Goal: Information Seeking & Learning: Check status

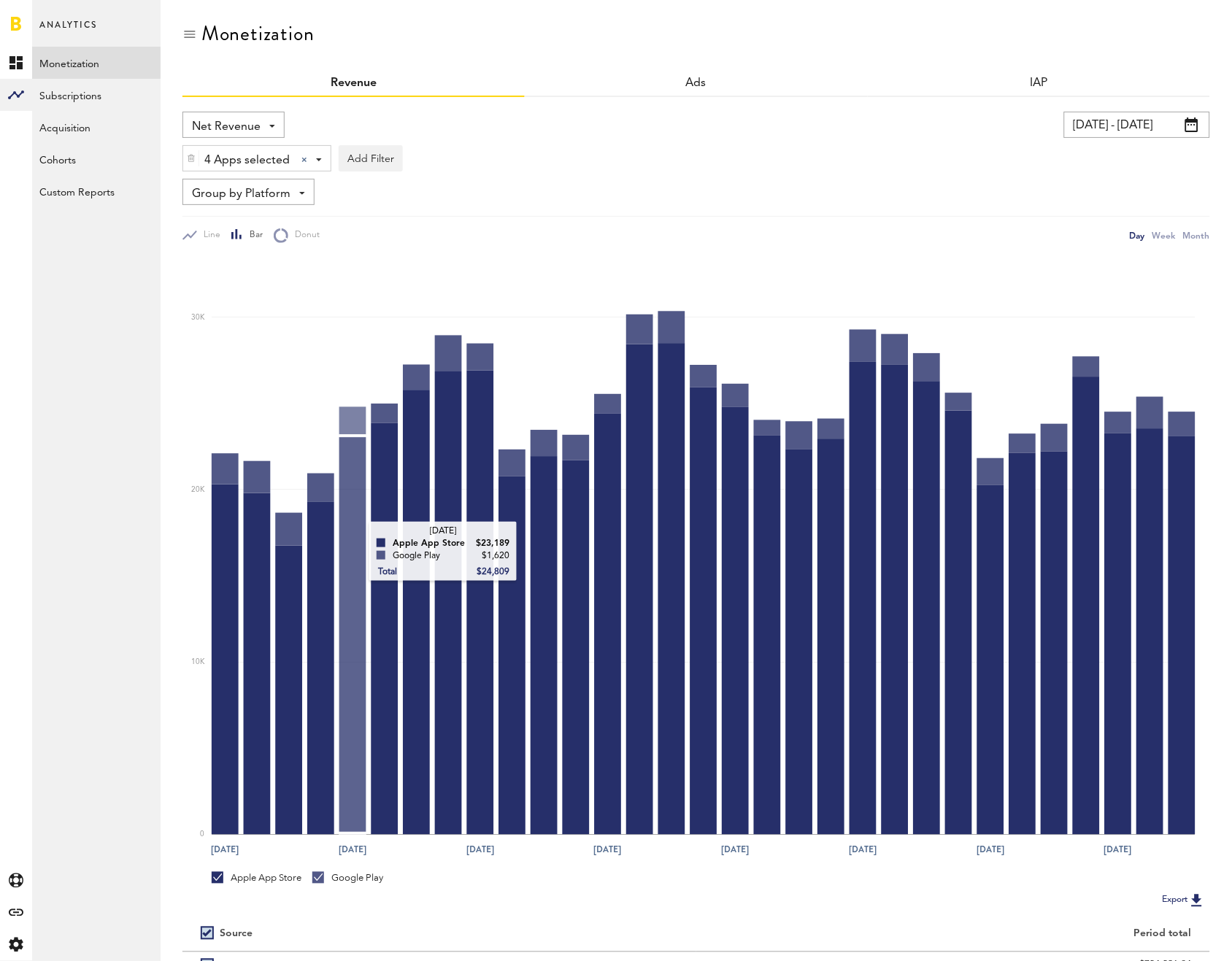
scroll to position [122, 0]
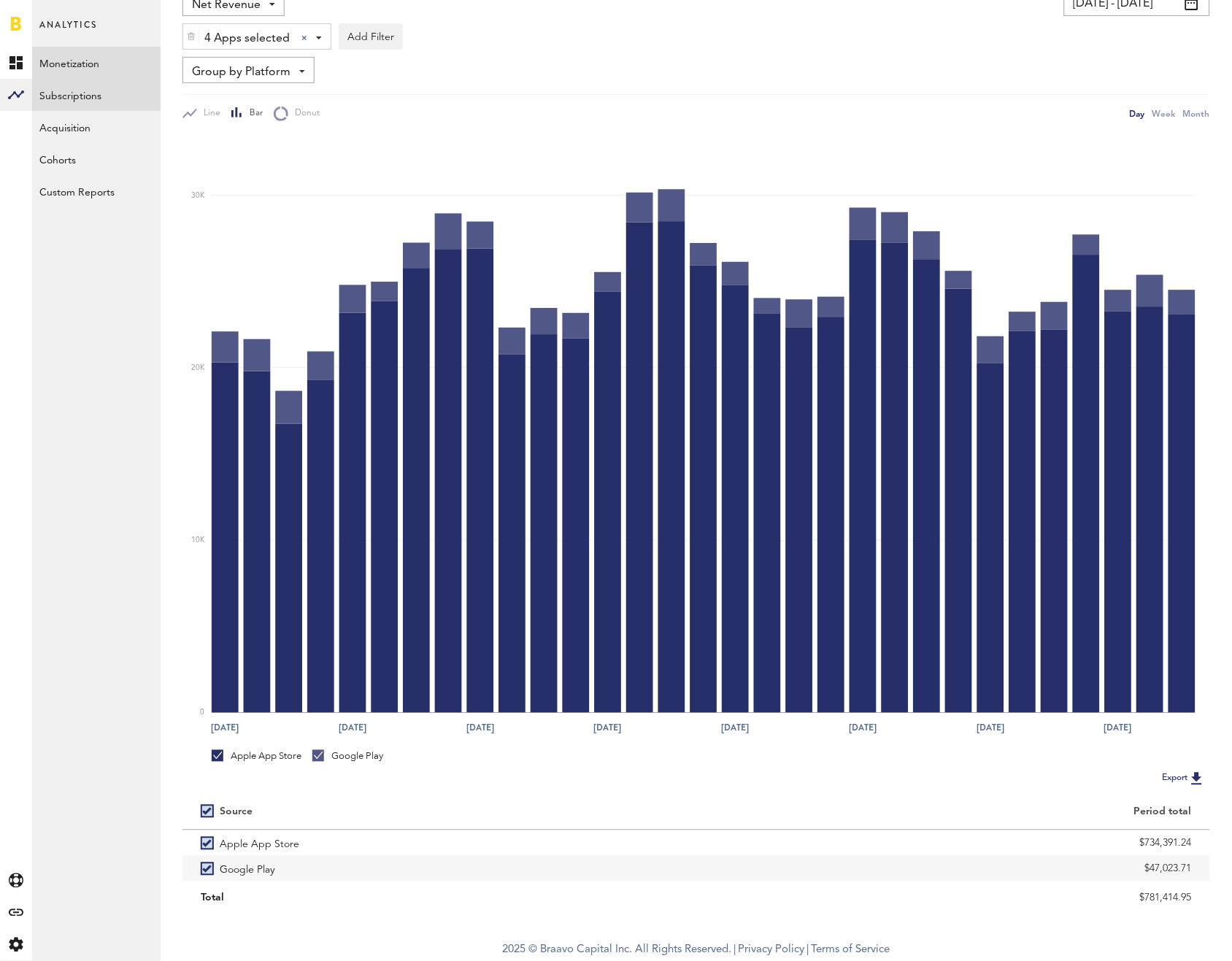
click at [102, 92] on link "Subscriptions" at bounding box center [96, 95] width 129 height 32
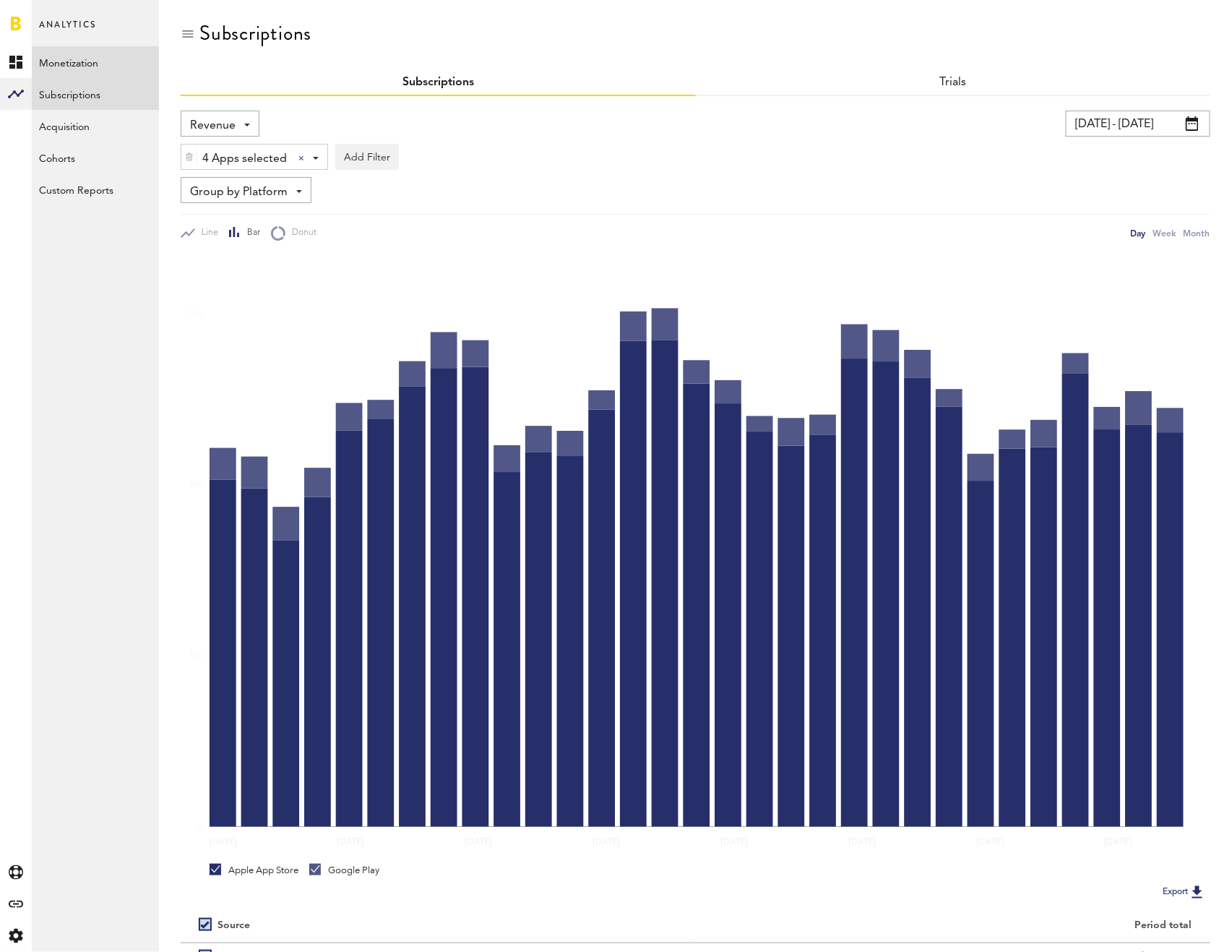
click at [77, 62] on link "Monetization" at bounding box center [95, 62] width 128 height 32
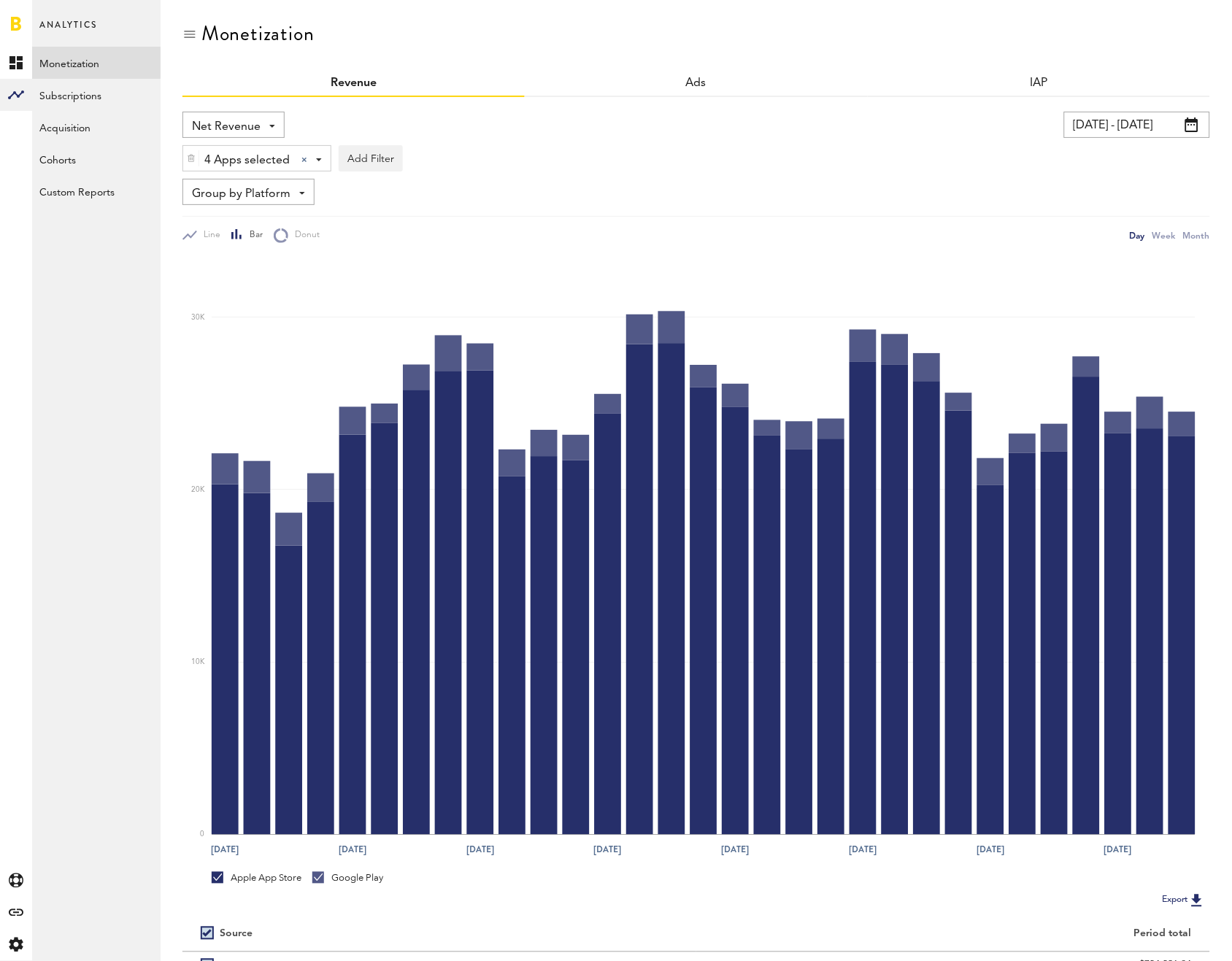
click at [239, 117] on span "Net Revenue" at bounding box center [226, 127] width 68 height 25
click at [251, 180] on span "Gross Revenue" at bounding box center [233, 185] width 73 height 25
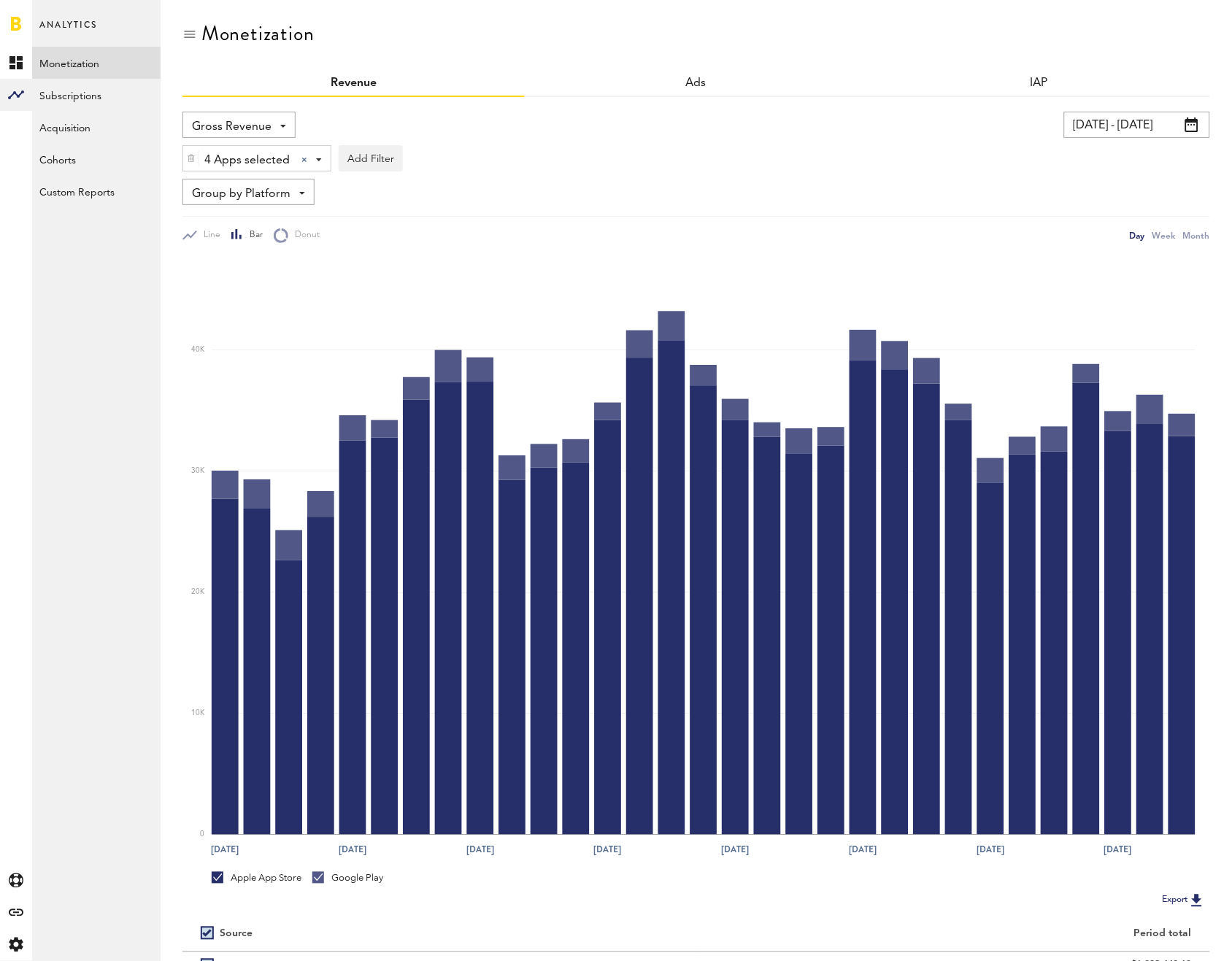
click at [193, 155] on img at bounding box center [191, 159] width 9 height 11
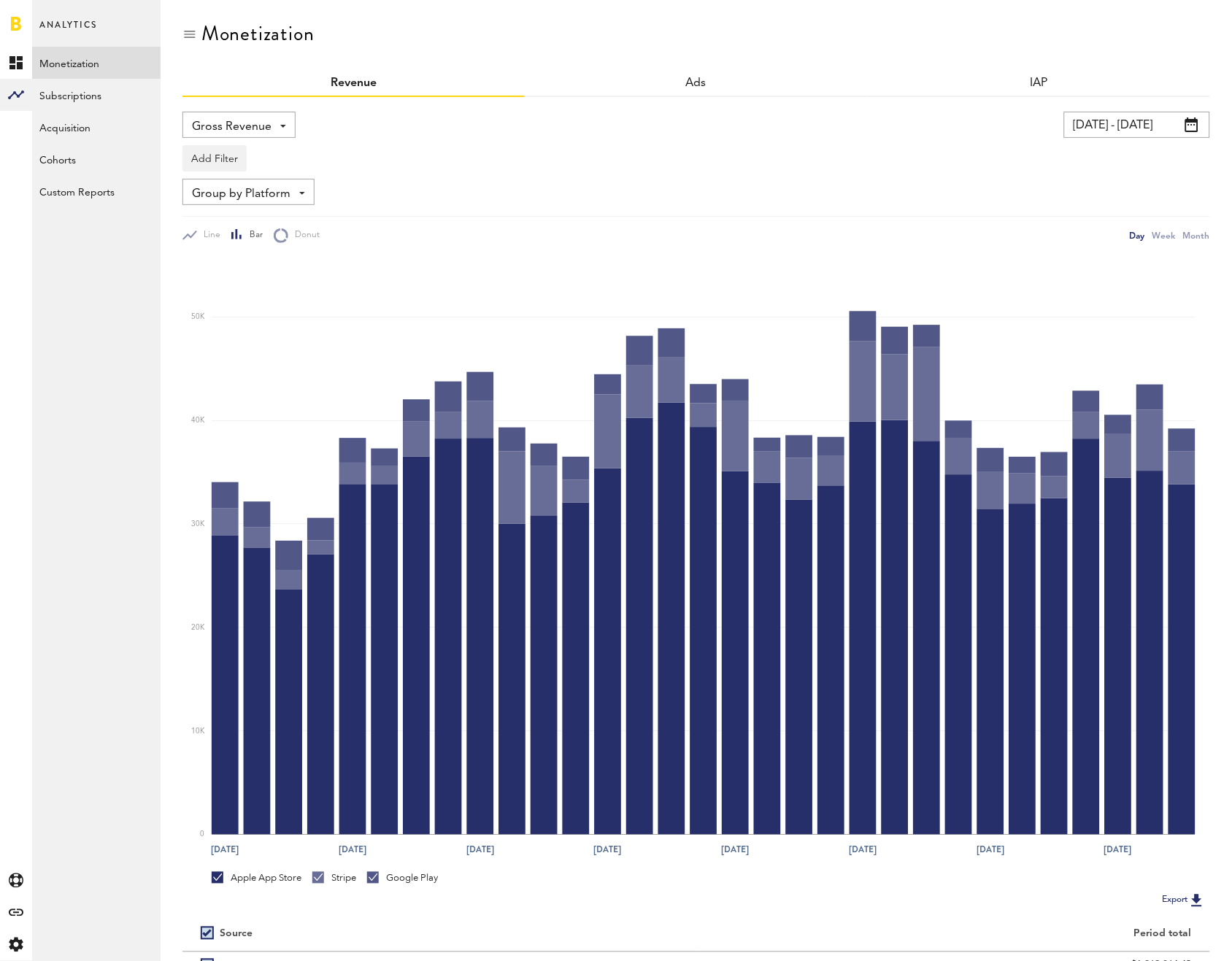
click at [1090, 125] on input "08/02/25 - 09/01/25" at bounding box center [1136, 124] width 146 height 26
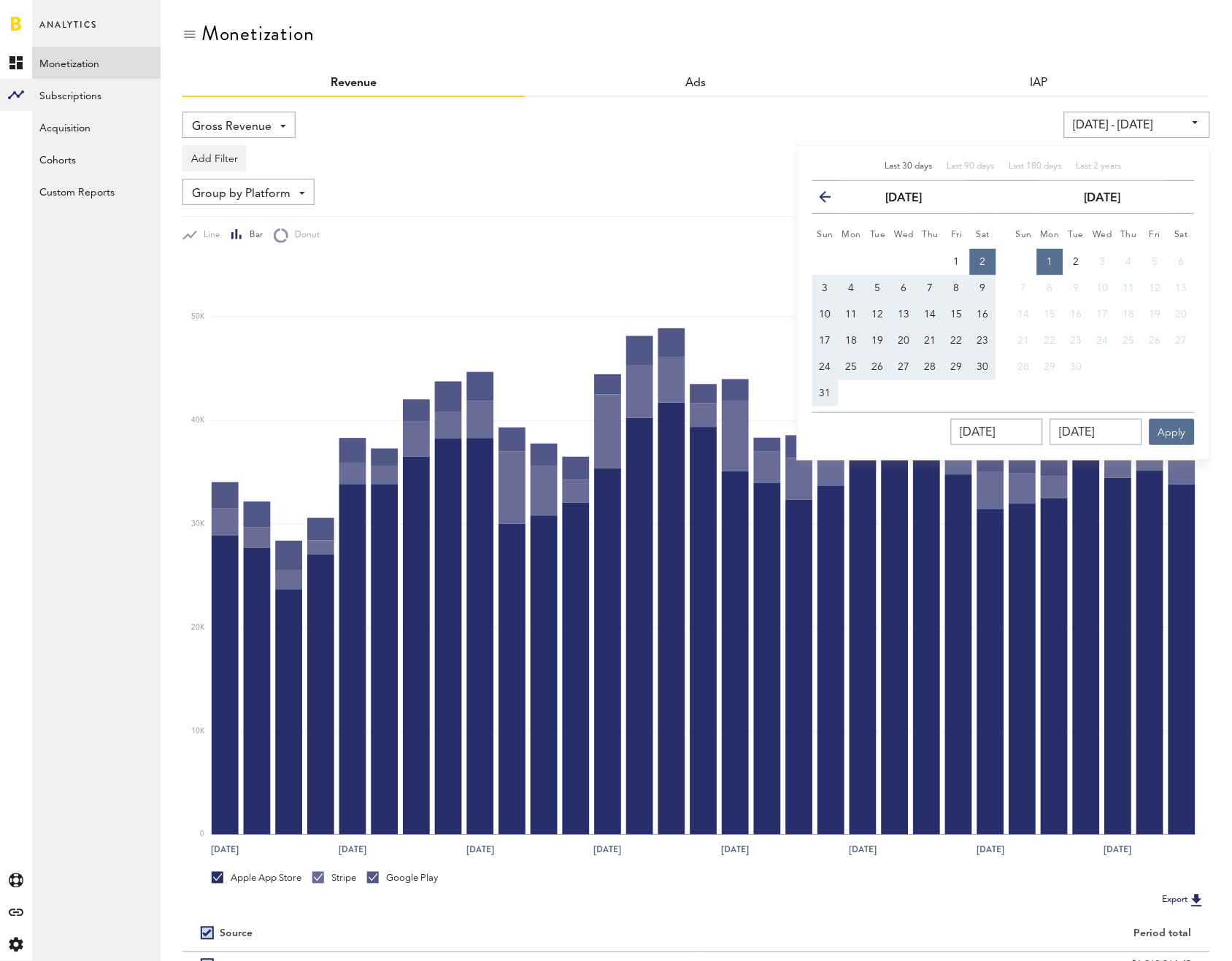
click at [825, 201] on button "previous" at bounding box center [831, 196] width 26 height 20
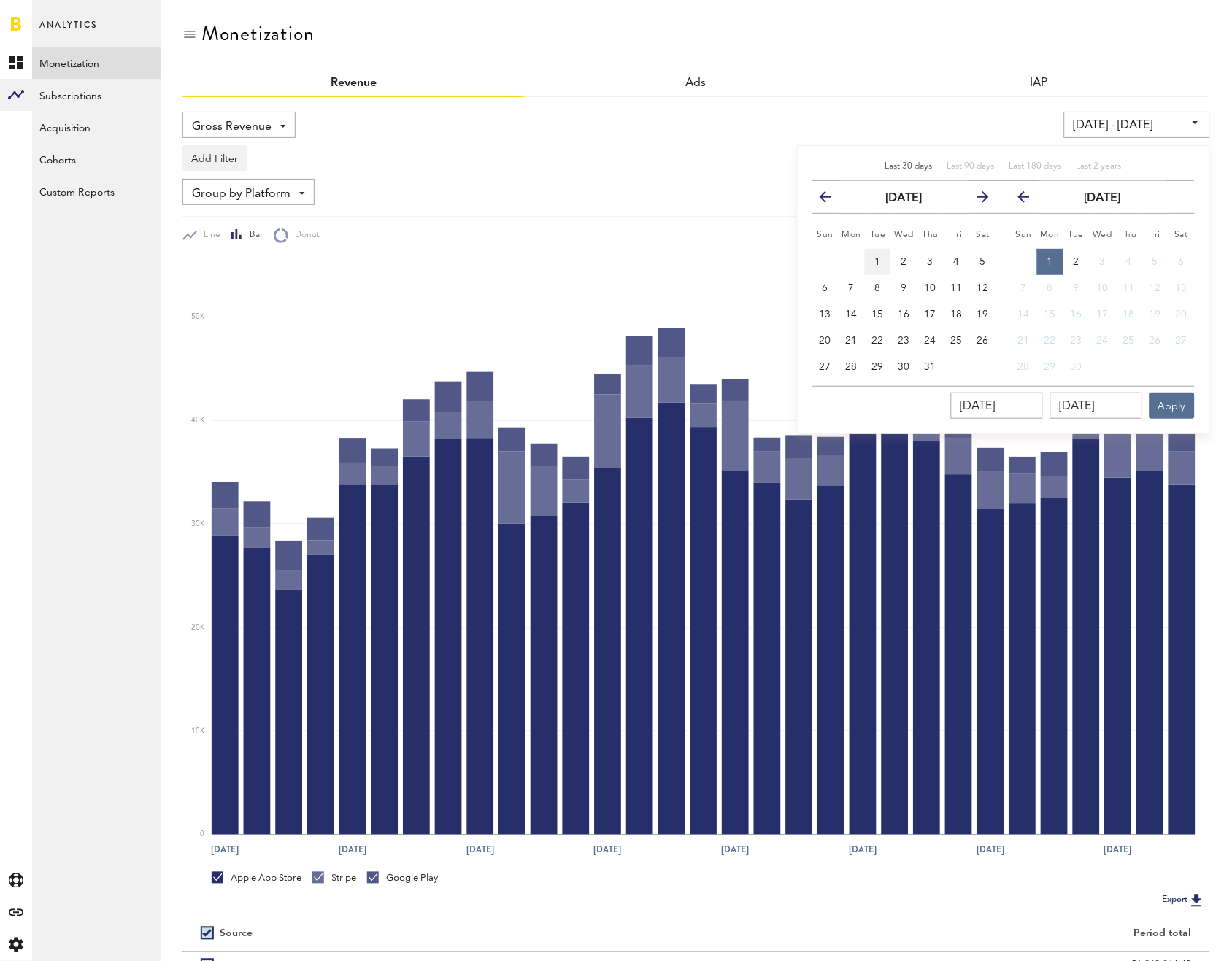
click at [883, 263] on button "1" at bounding box center [878, 262] width 26 height 26
type input "07/01/25 - 07/01/25"
type input "[DATE]"
click at [927, 374] on button "31" at bounding box center [931, 367] width 26 height 26
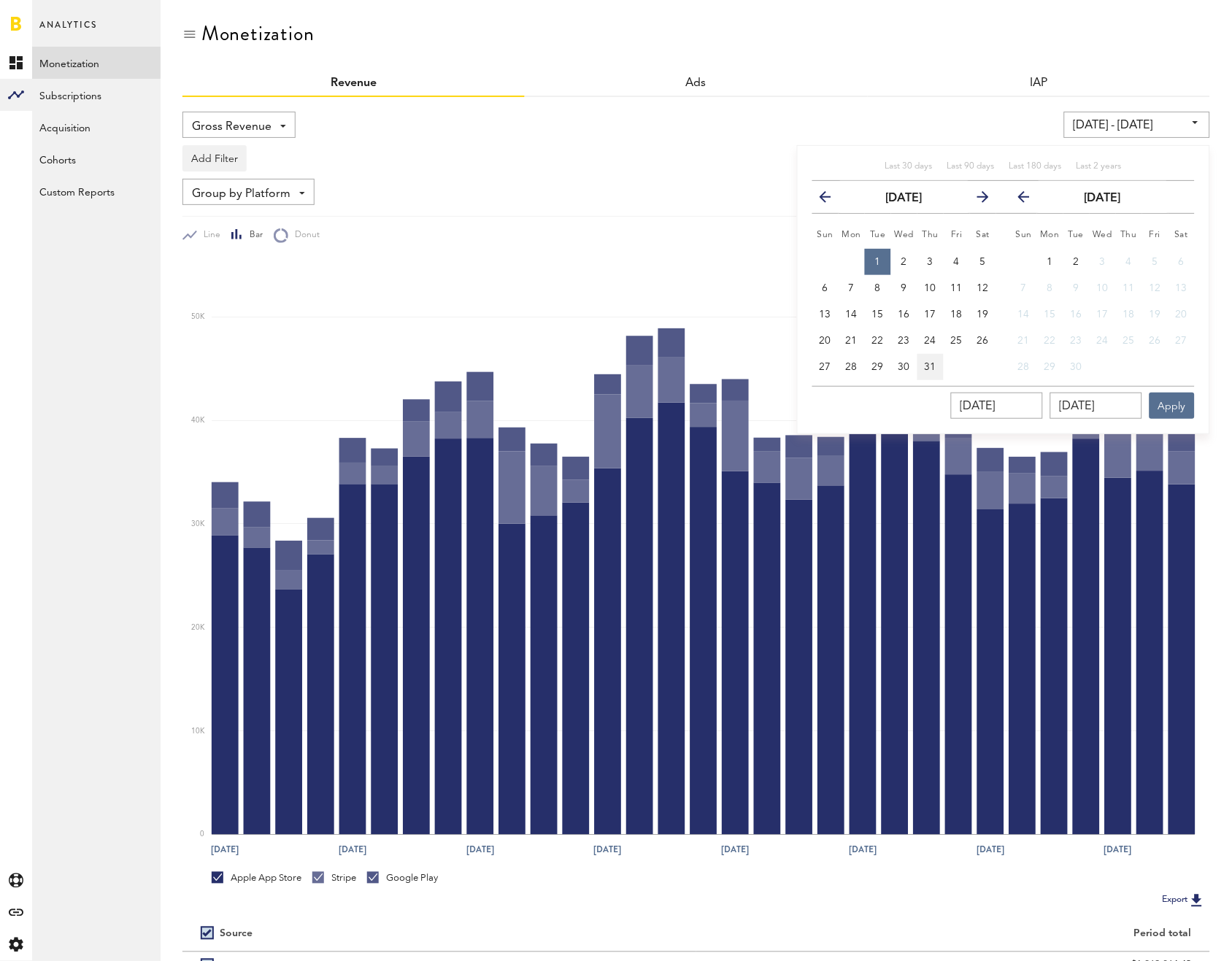
type input "[DATE] - [DATE]"
type input "[DATE]"
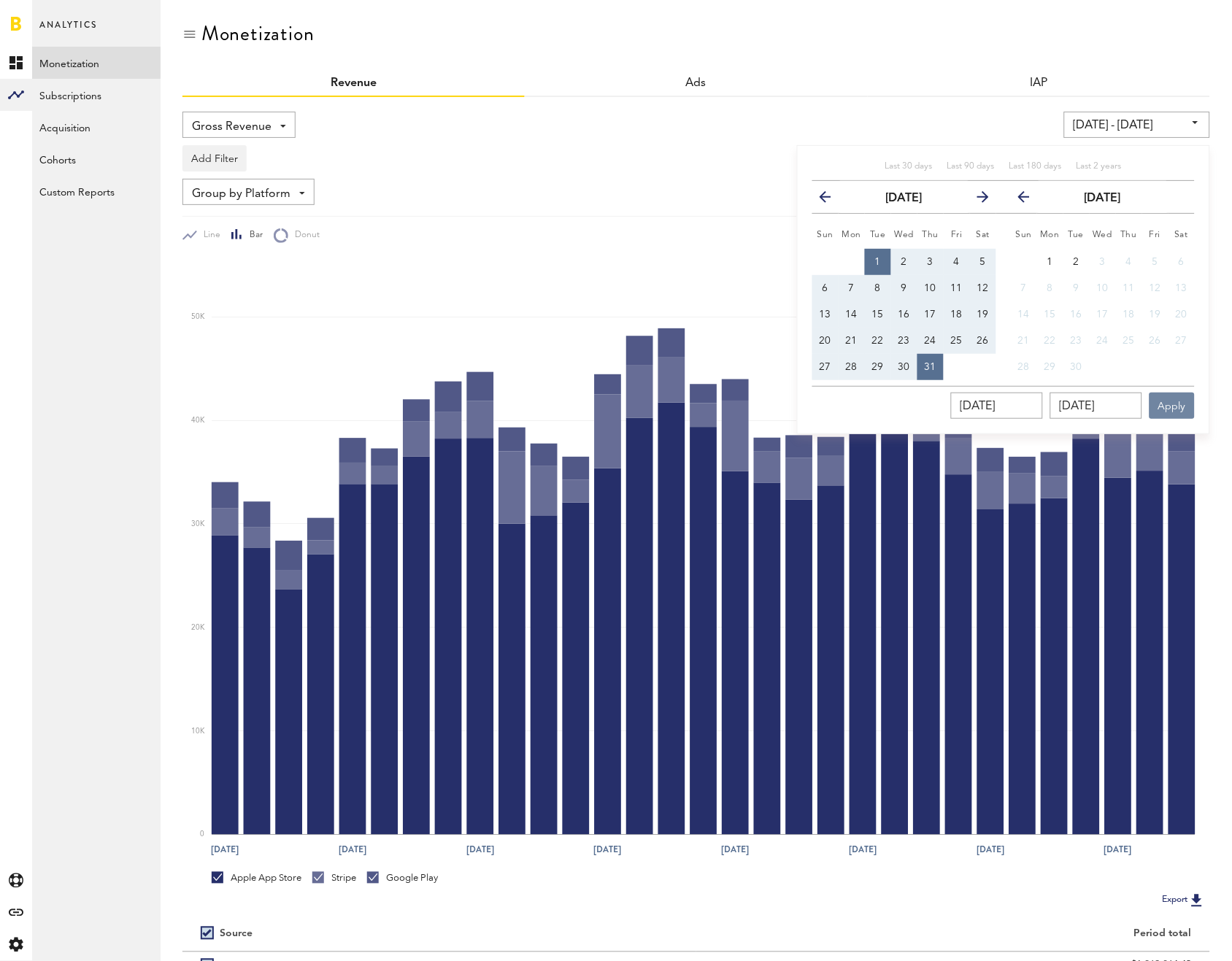
click at [1179, 403] on button "Apply" at bounding box center [1172, 406] width 46 height 26
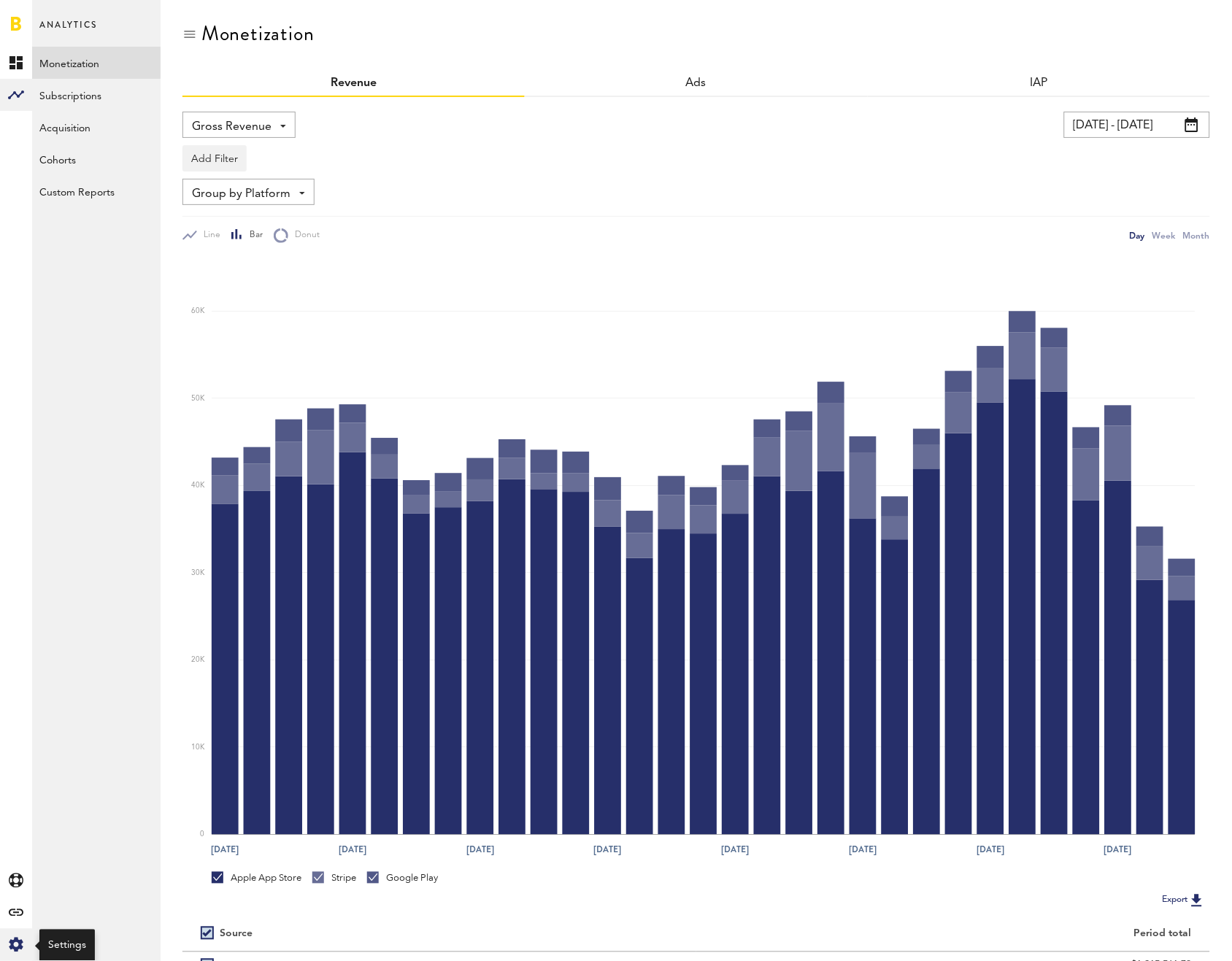
click at [19, 939] on icon "Created with Sketch." at bounding box center [16, 944] width 15 height 15
click at [77, 98] on div "Log Out" at bounding box center [96, 92] width 129 height 26
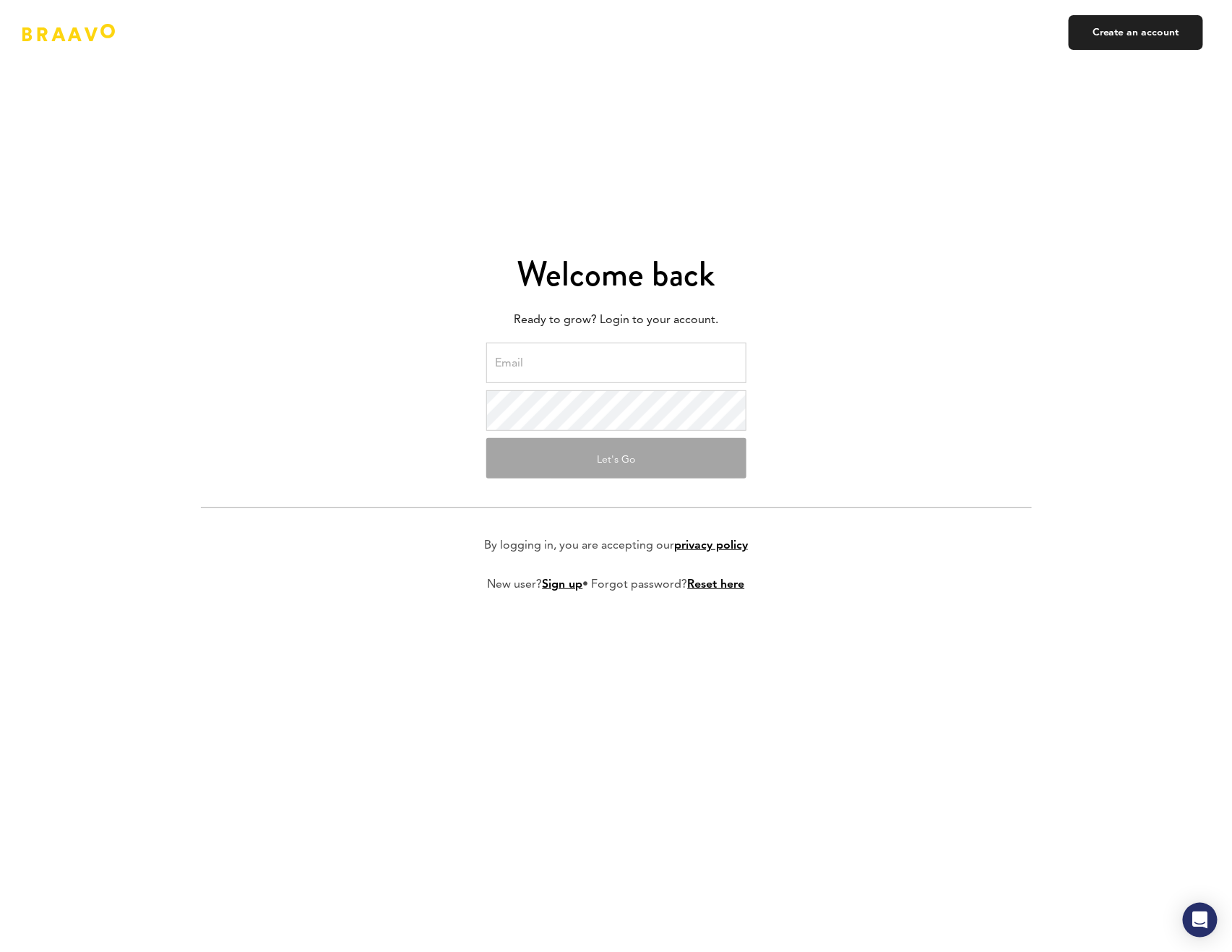
click at [656, 367] on input "email" at bounding box center [616, 363] width 260 height 41
click at [883, 395] on form "haris@swingu.com Let's Go By logging in, you are accepting our privacy policy N…" at bounding box center [616, 479] width 831 height 272
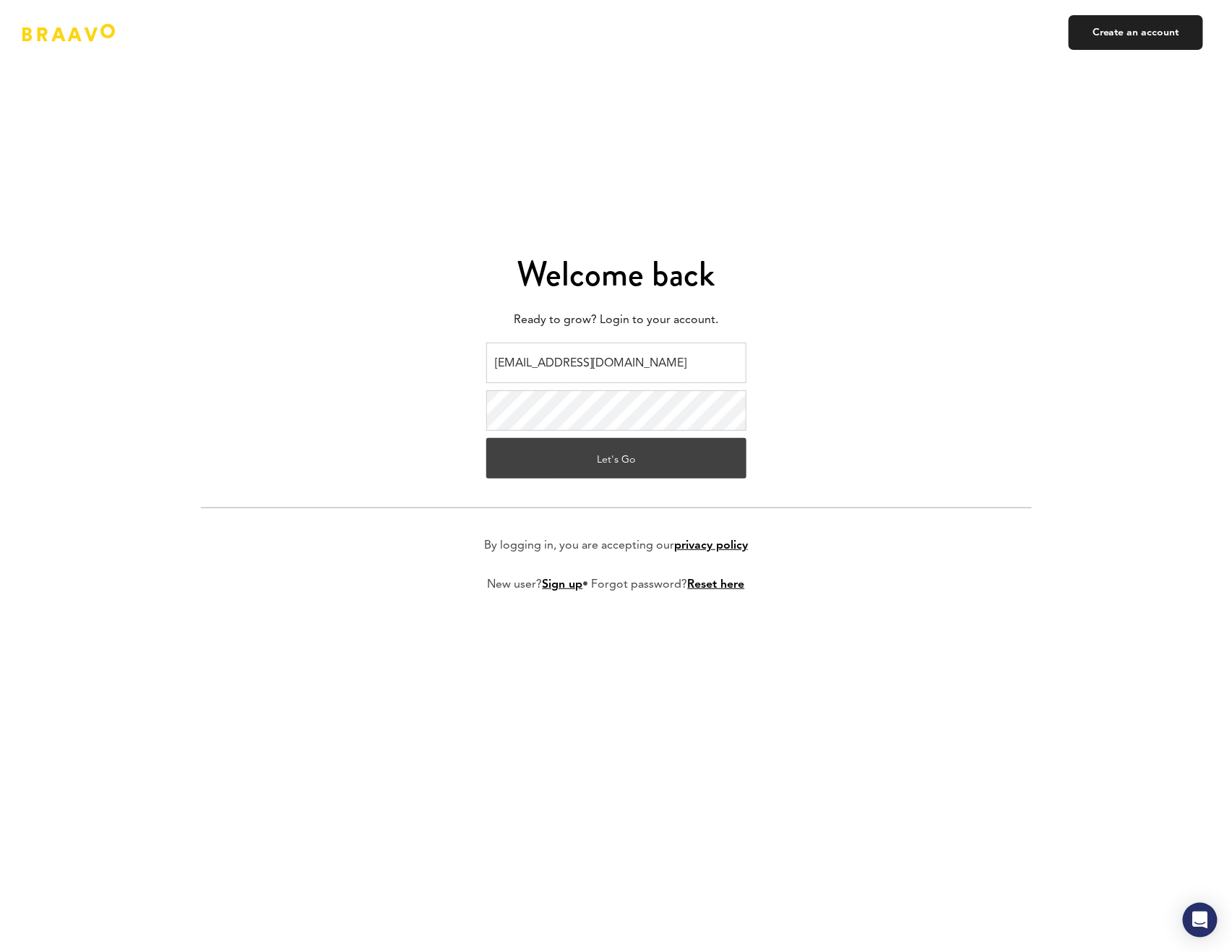
click at [704, 440] on button "Let's Go" at bounding box center [616, 458] width 260 height 41
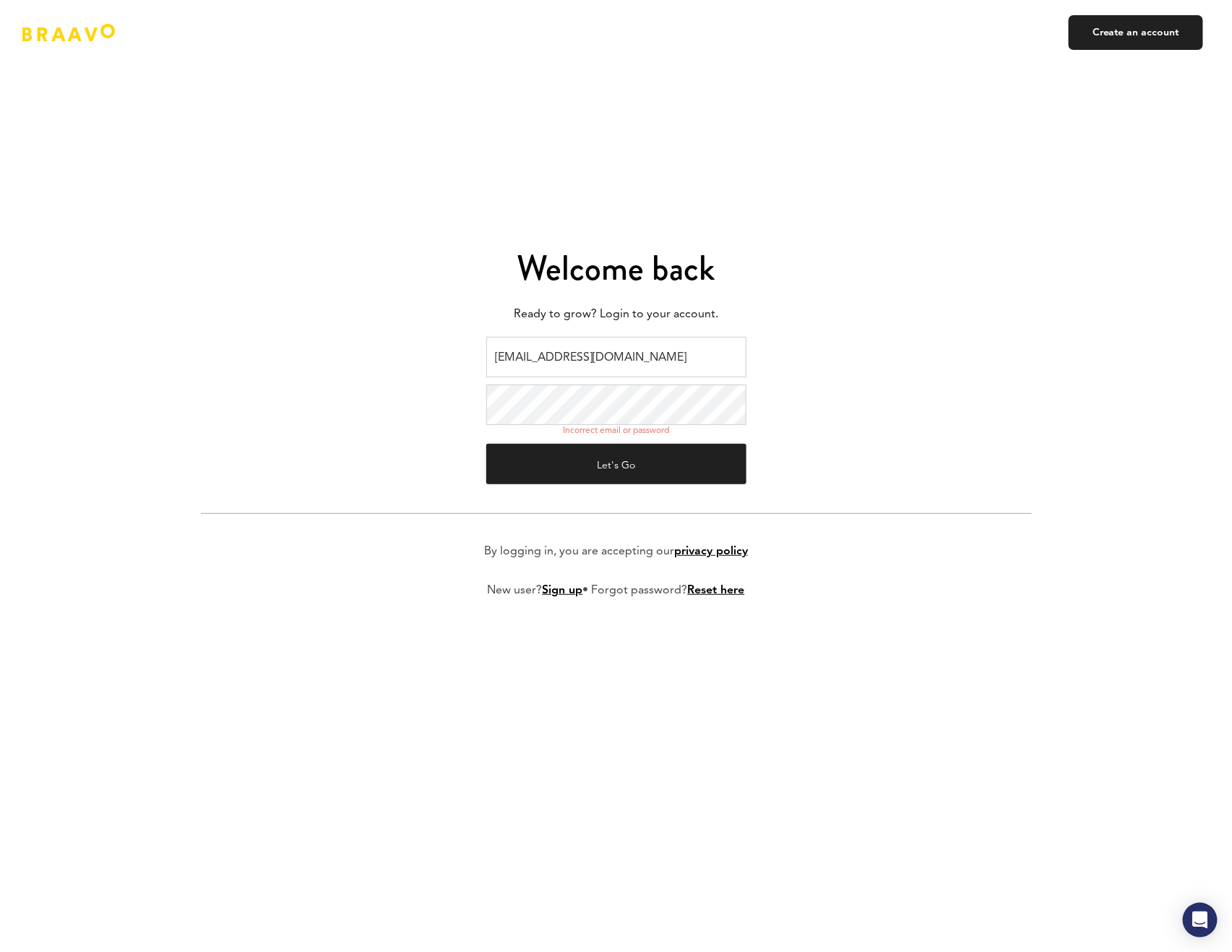
click at [429, 398] on form "haris@swingu.com Incorrect email or password Let's Go By logging in, you are ac…" at bounding box center [616, 478] width 831 height 284
click at [588, 477] on button "Let's Go" at bounding box center [616, 463] width 260 height 41
click at [441, 393] on form "haris@swingu.com Incorrect email or password Let's Go By logging in, you are ac…" at bounding box center [616, 478] width 831 height 284
click at [377, 384] on form "haris@swingu.com Incorrect email or password Let's Go By logging in, you are ac…" at bounding box center [616, 478] width 831 height 284
click at [567, 363] on input "haris@swingu.com" at bounding box center [616, 357] width 260 height 41
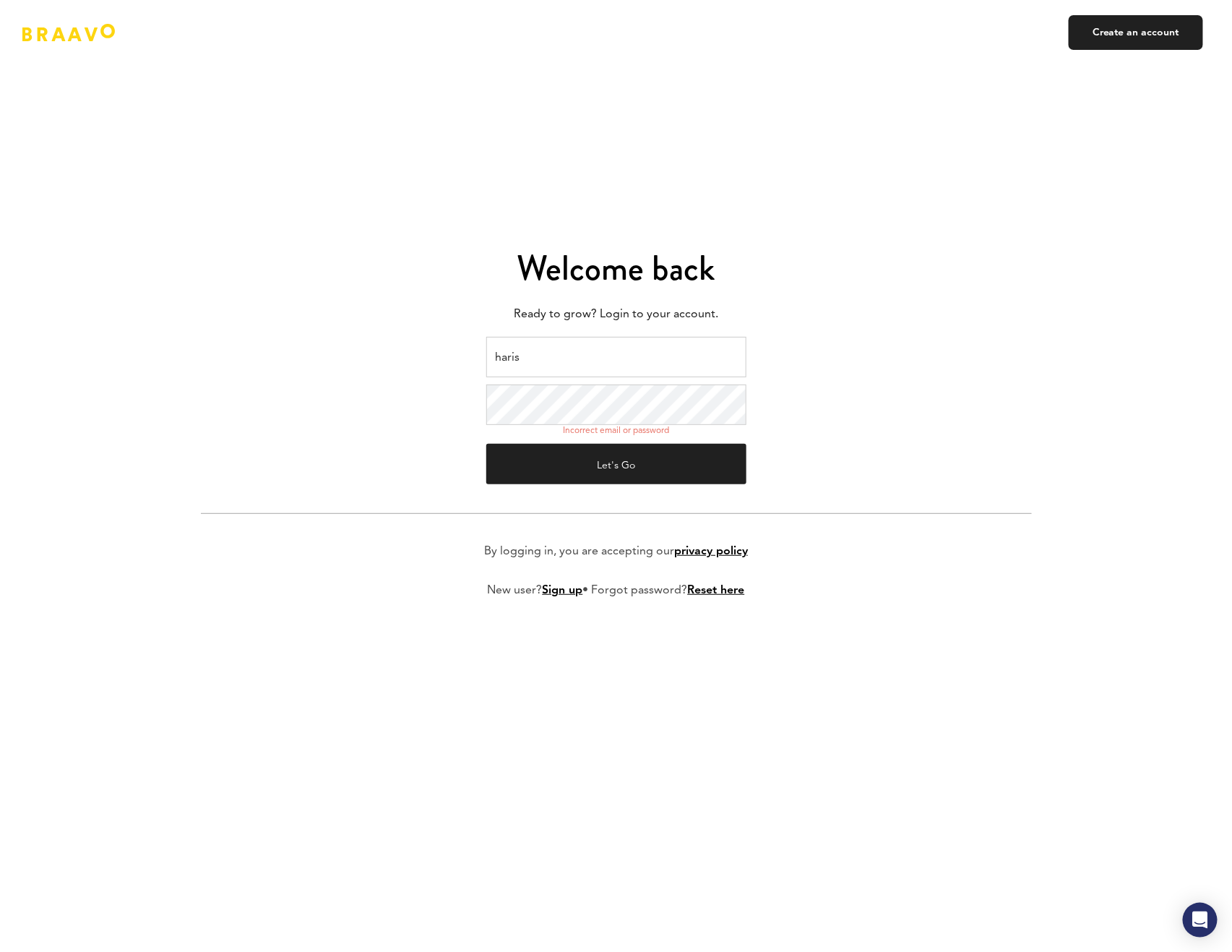
type input "haris@swingbyswing.com"
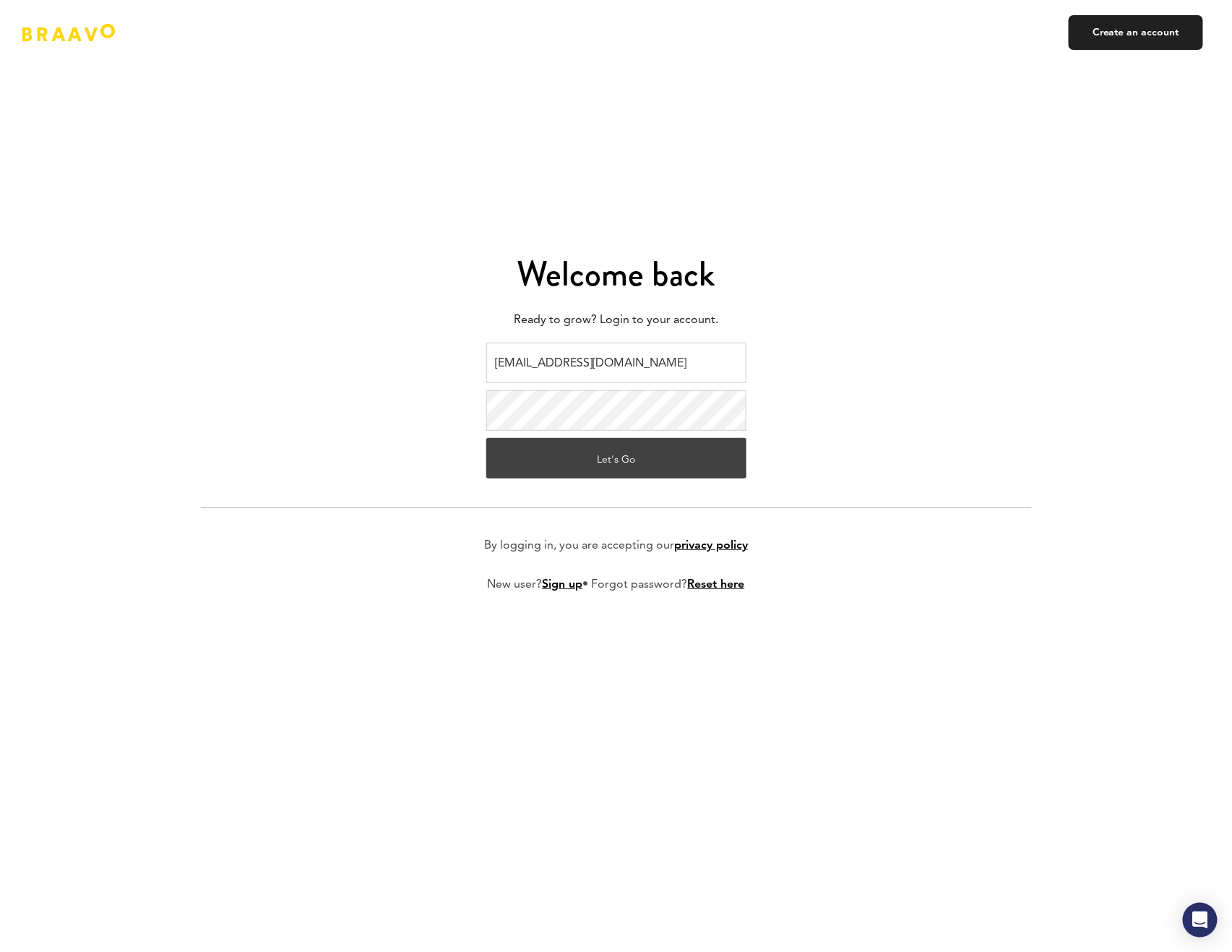
click at [644, 453] on button "Let's Go" at bounding box center [616, 458] width 260 height 41
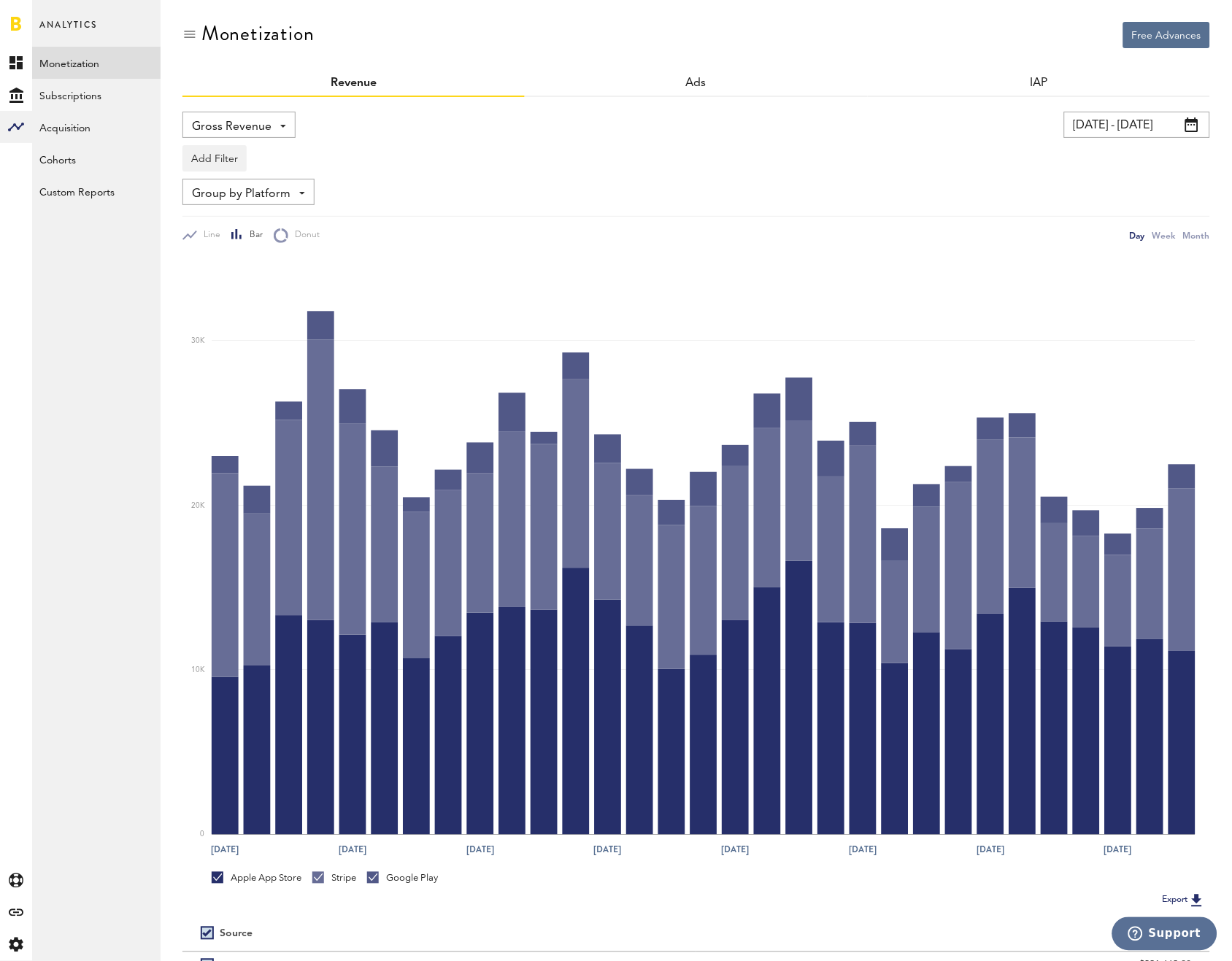
click at [220, 120] on span "Gross Revenue" at bounding box center [231, 127] width 80 height 25
click at [335, 130] on div "Gross Revenue Net Revenue Gross Revenue Profit" at bounding box center [431, 124] width 498 height 26
click at [221, 126] on span "Gross Revenue" at bounding box center [231, 127] width 80 height 25
click at [520, 188] on div "Group by Platform Group by Platform Group by Revenue Type Group by App" at bounding box center [696, 192] width 1027 height 26
click at [224, 126] on span "Gross Revenue" at bounding box center [231, 127] width 80 height 25
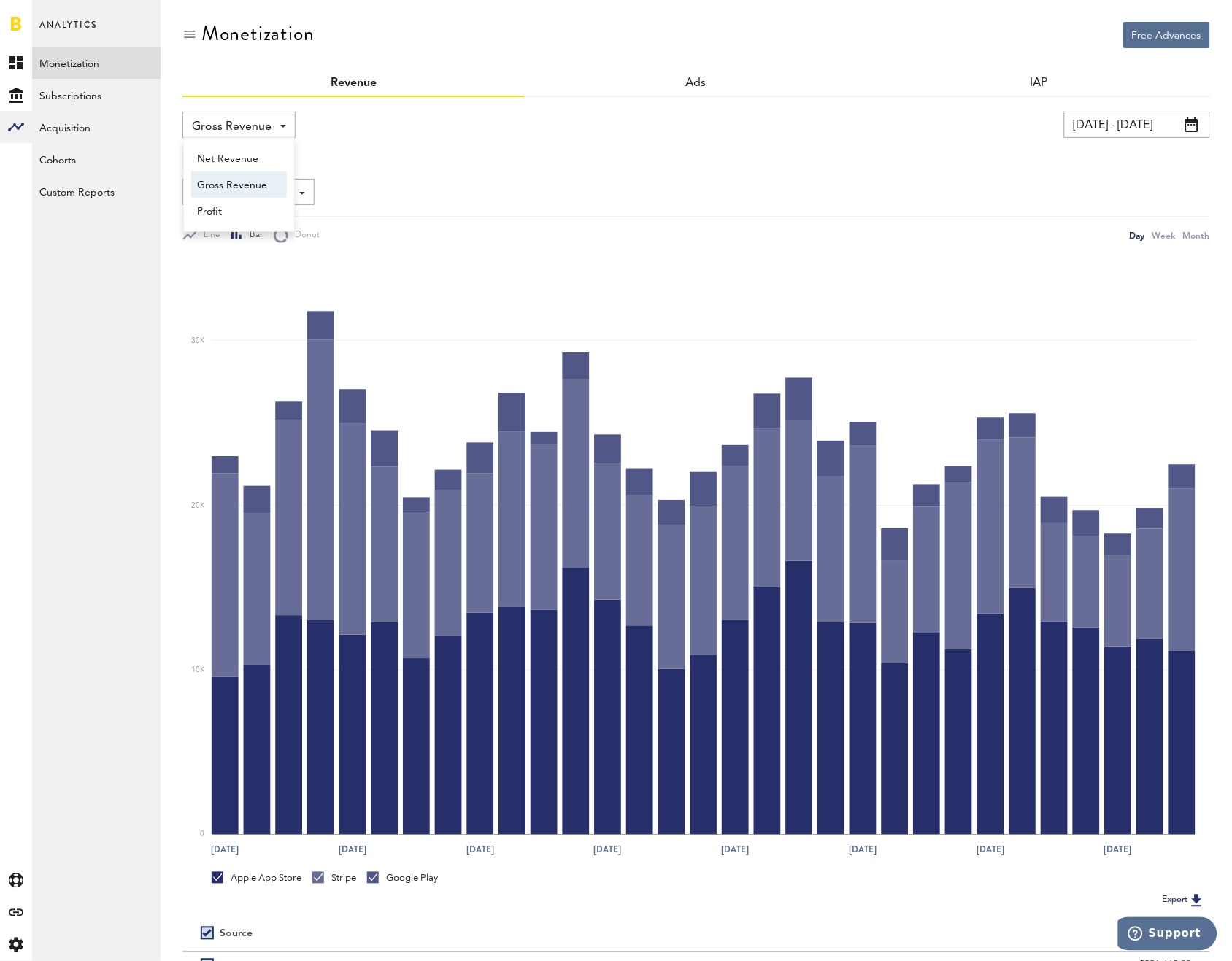
click at [417, 163] on div "Add Filter Platforms Apps" at bounding box center [696, 154] width 1027 height 33
click at [248, 123] on span "Gross Revenue" at bounding box center [231, 127] width 80 height 25
click at [519, 165] on div "Add Filter Platforms Apps" at bounding box center [696, 154] width 1027 height 33
click at [1075, 133] on input "[DATE] - [DATE]" at bounding box center [1136, 124] width 146 height 26
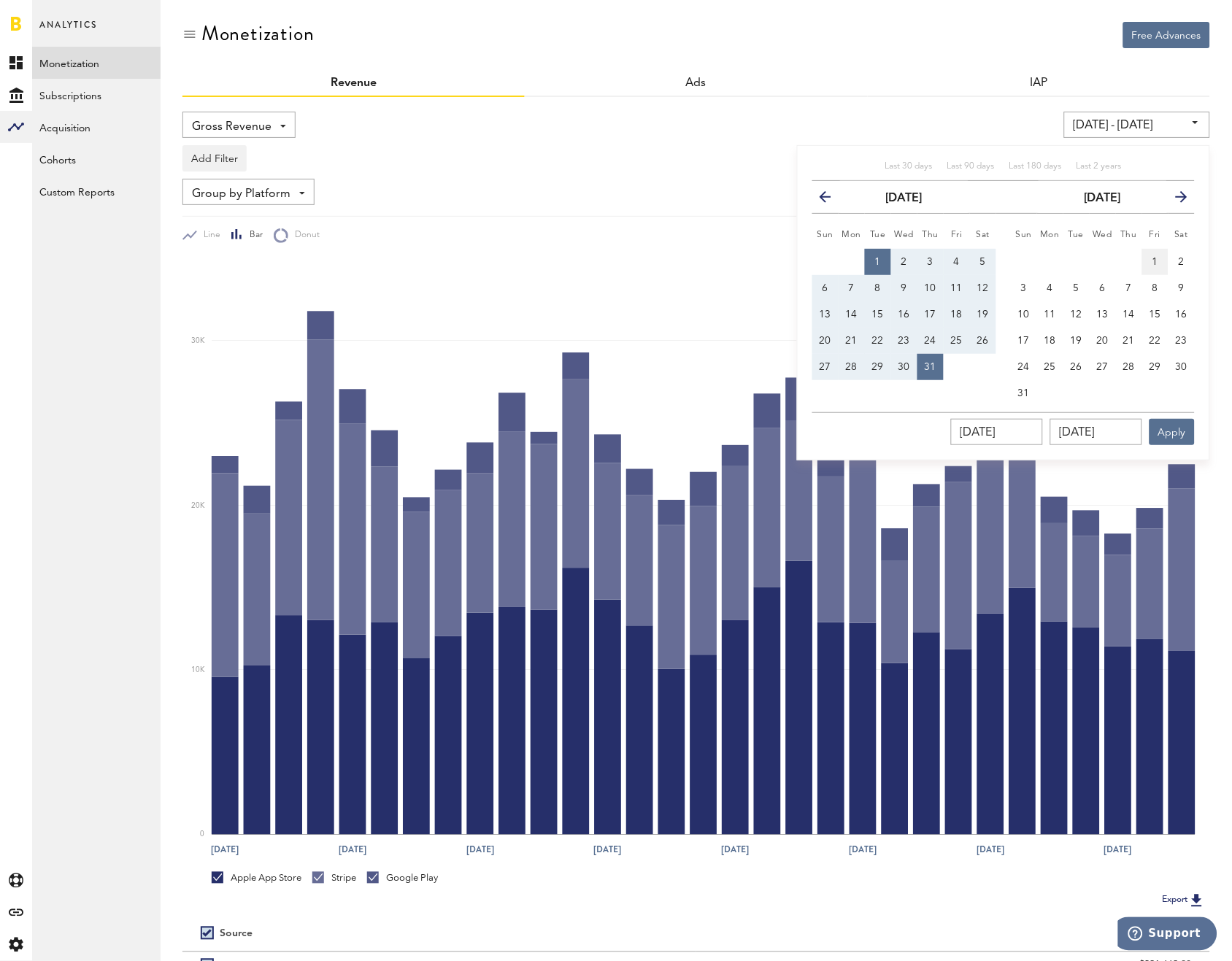
drag, startPoint x: 1143, startPoint y: 262, endPoint x: 1155, endPoint y: 259, distance: 12.4
click at [1143, 262] on button "1" at bounding box center [1155, 262] width 26 height 26
type input "[DATE] - [DATE]"
type input "[DATE]"
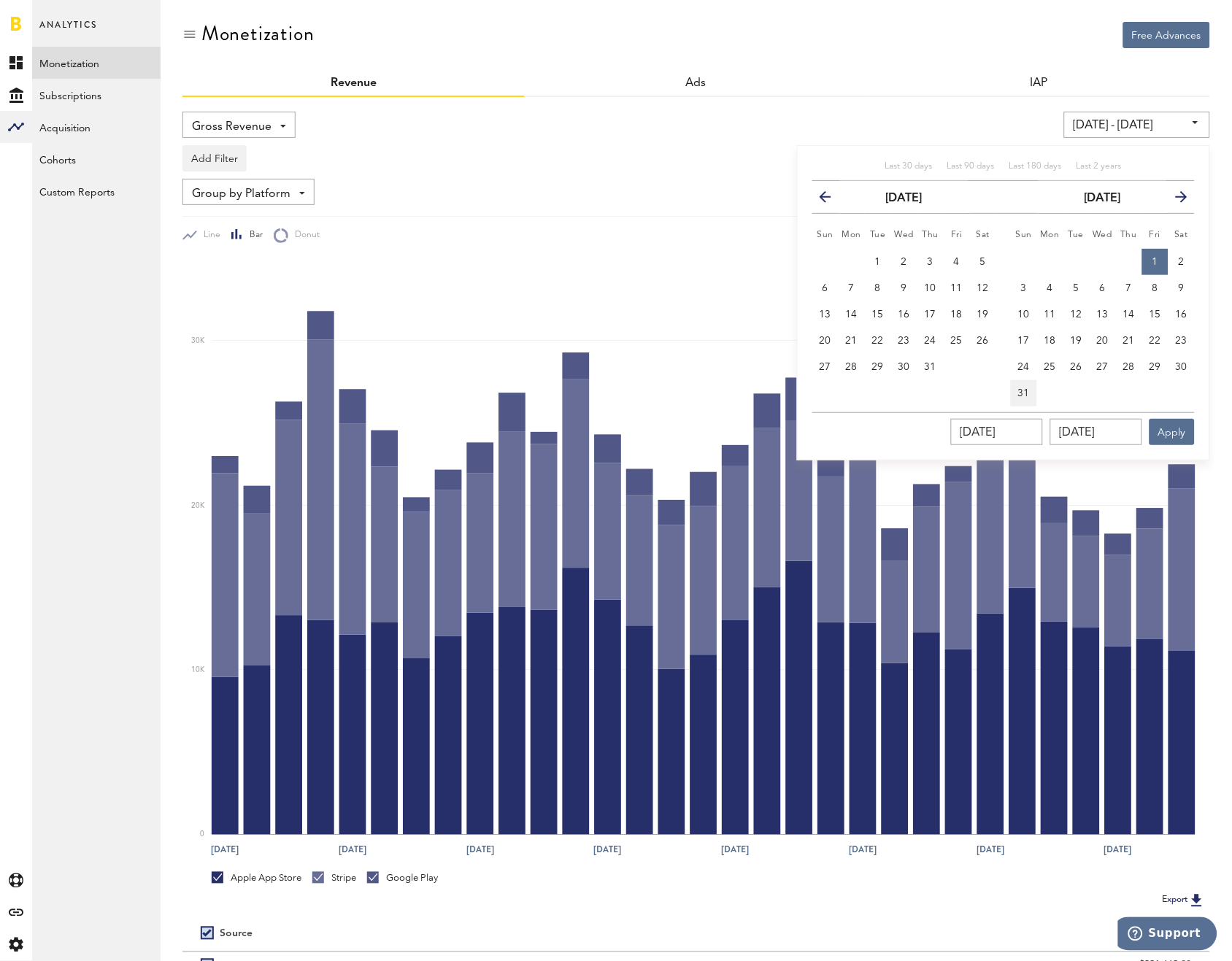
click at [1030, 390] on button "31" at bounding box center [1023, 393] width 26 height 26
type input "[DATE] - [DATE]"
type input "[DATE]"
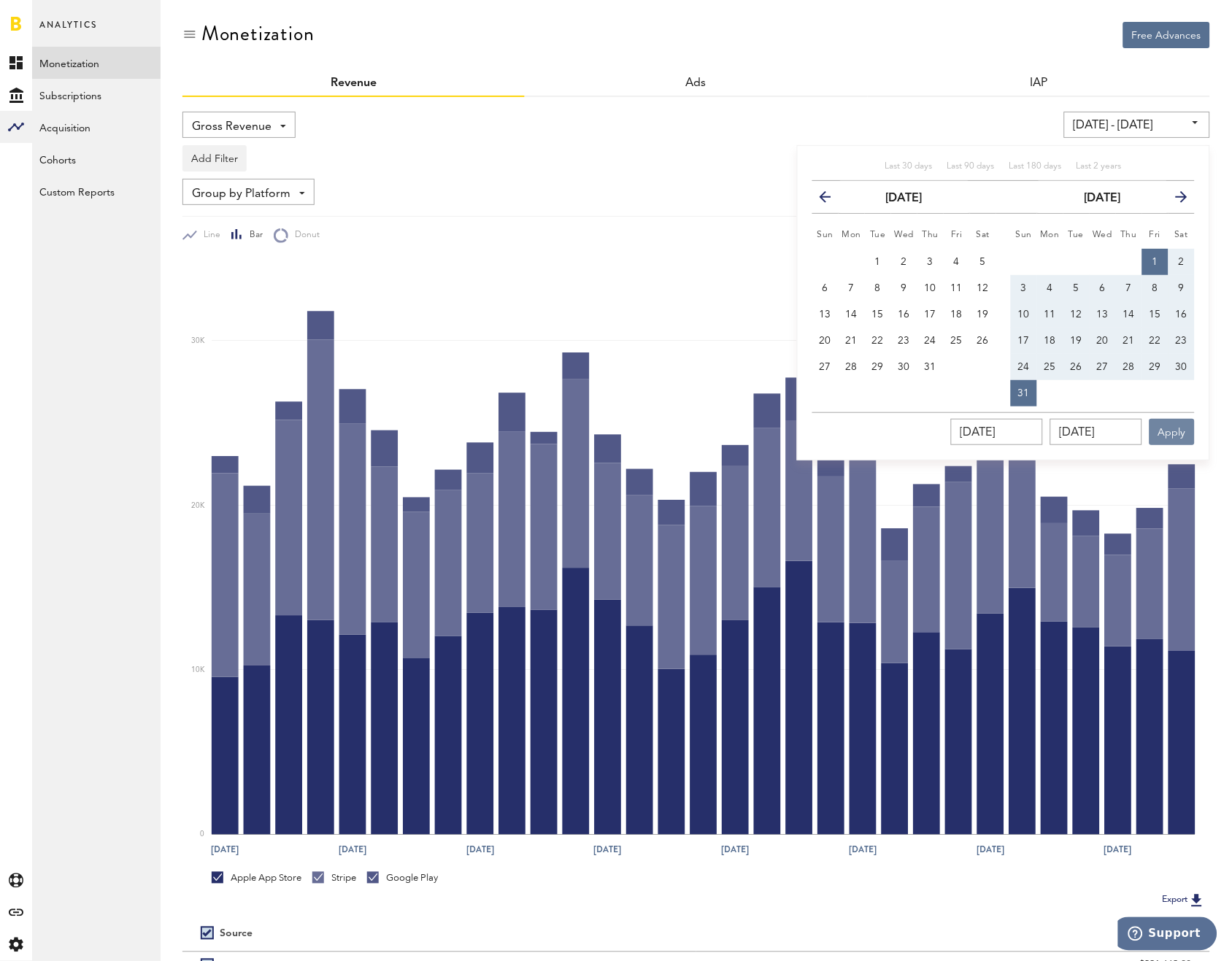
click at [1166, 429] on button "Apply" at bounding box center [1172, 432] width 46 height 26
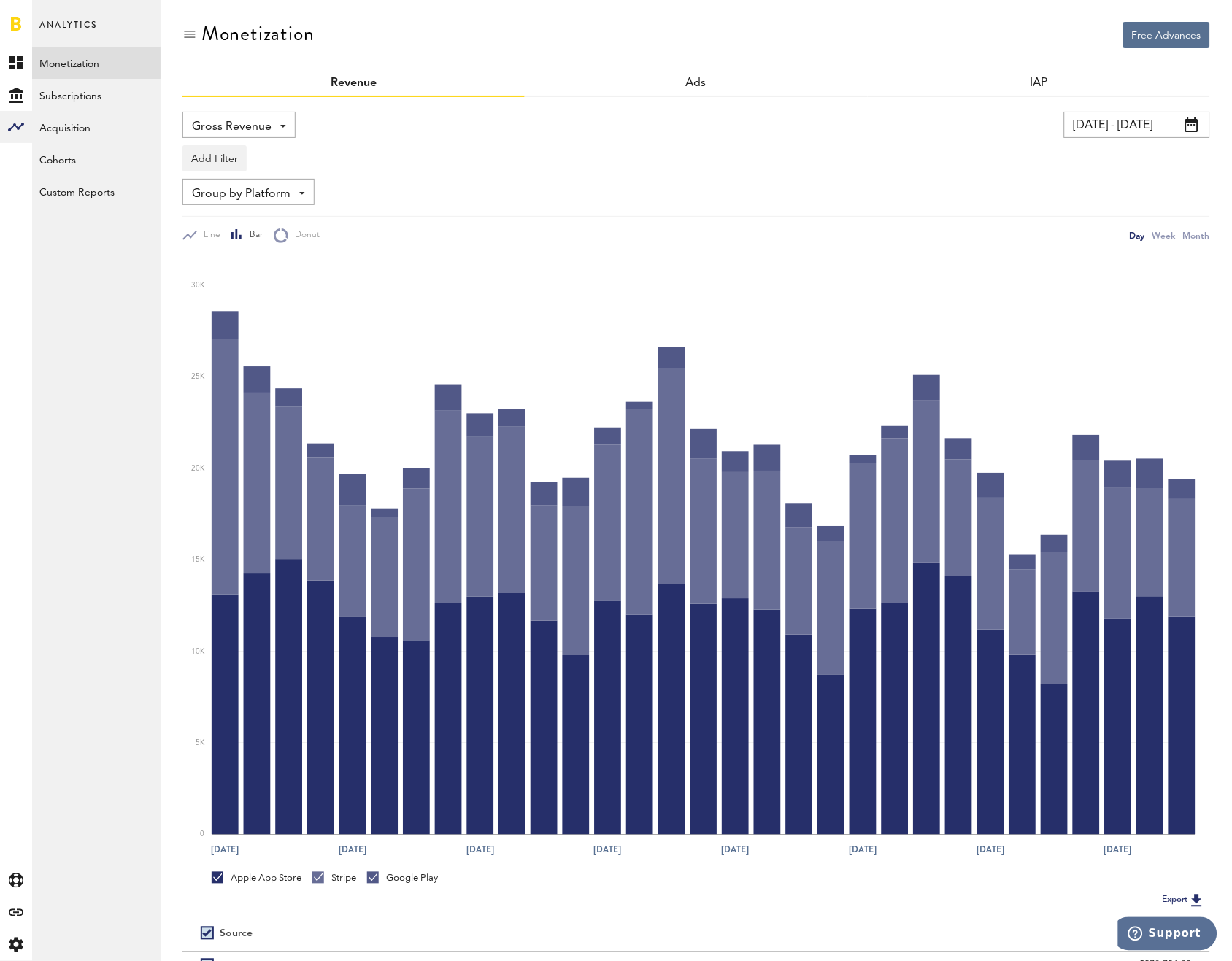
scroll to position [147, 0]
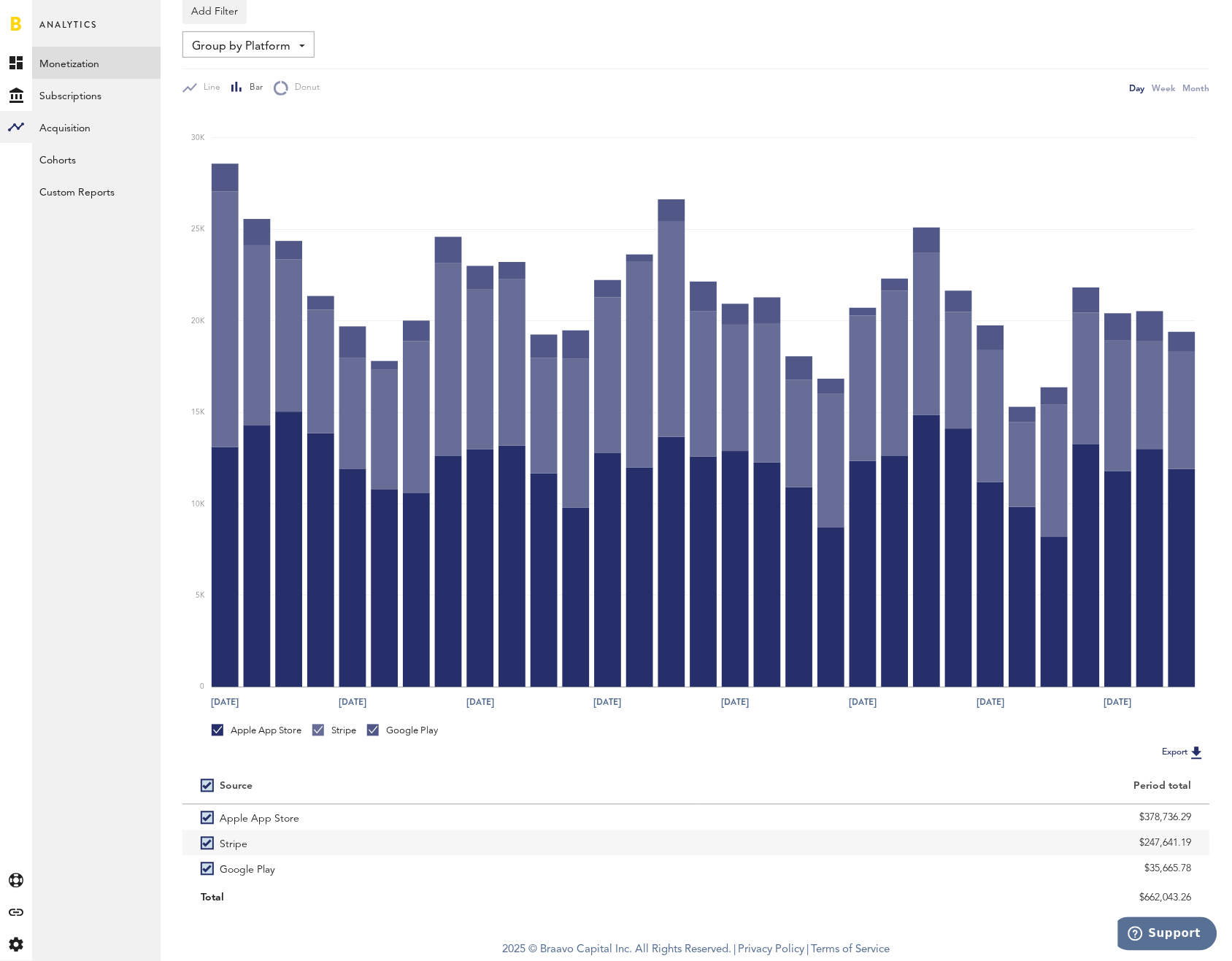
drag, startPoint x: 1152, startPoint y: 903, endPoint x: 1137, endPoint y: 902, distance: 15.0
click at [1137, 902] on div "Free Advances Monetization Revenue Ads IAP Gross Revenue Net Revenue Gross Reve…" at bounding box center [696, 392] width 1071 height 1079
click at [1139, 900] on div "$662,043.26" at bounding box center [952, 898] width 478 height 22
drag, startPoint x: 1141, startPoint y: 897, endPoint x: 1201, endPoint y: 900, distance: 60.1
click at [1201, 900] on div "$662,043.26" at bounding box center [952, 897] width 513 height 25
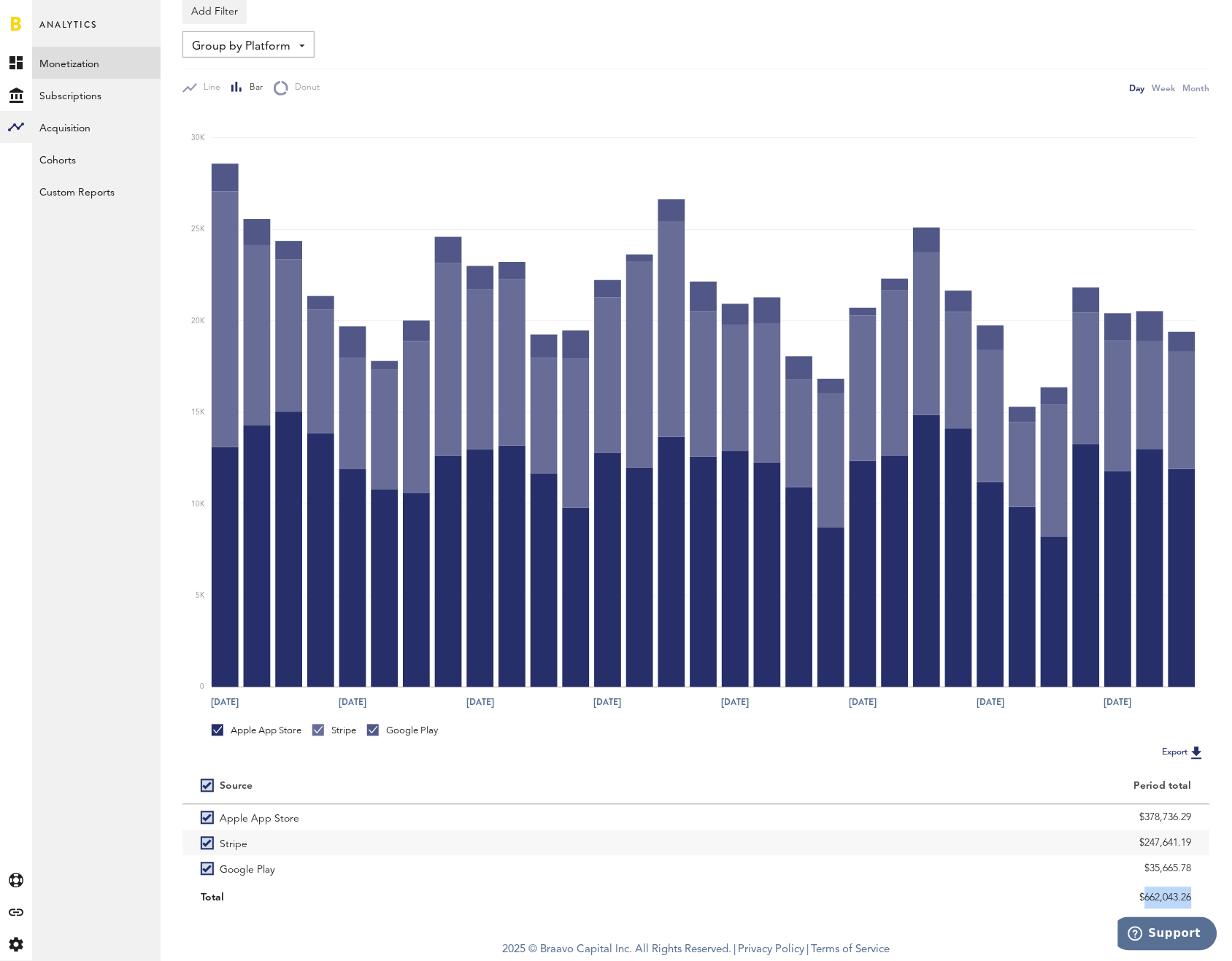
drag, startPoint x: 1188, startPoint y: 895, endPoint x: 1129, endPoint y: 894, distance: 59.0
click at [1129, 894] on div "$662,043.26" at bounding box center [952, 898] width 478 height 22
drag, startPoint x: 1142, startPoint y: 892, endPoint x: 1221, endPoint y: 901, distance: 79.5
click at [1221, 901] on div "Free Advances Monetization Revenue Ads IAP Gross Revenue Net Revenue Gross Reve…" at bounding box center [696, 392] width 1071 height 1079
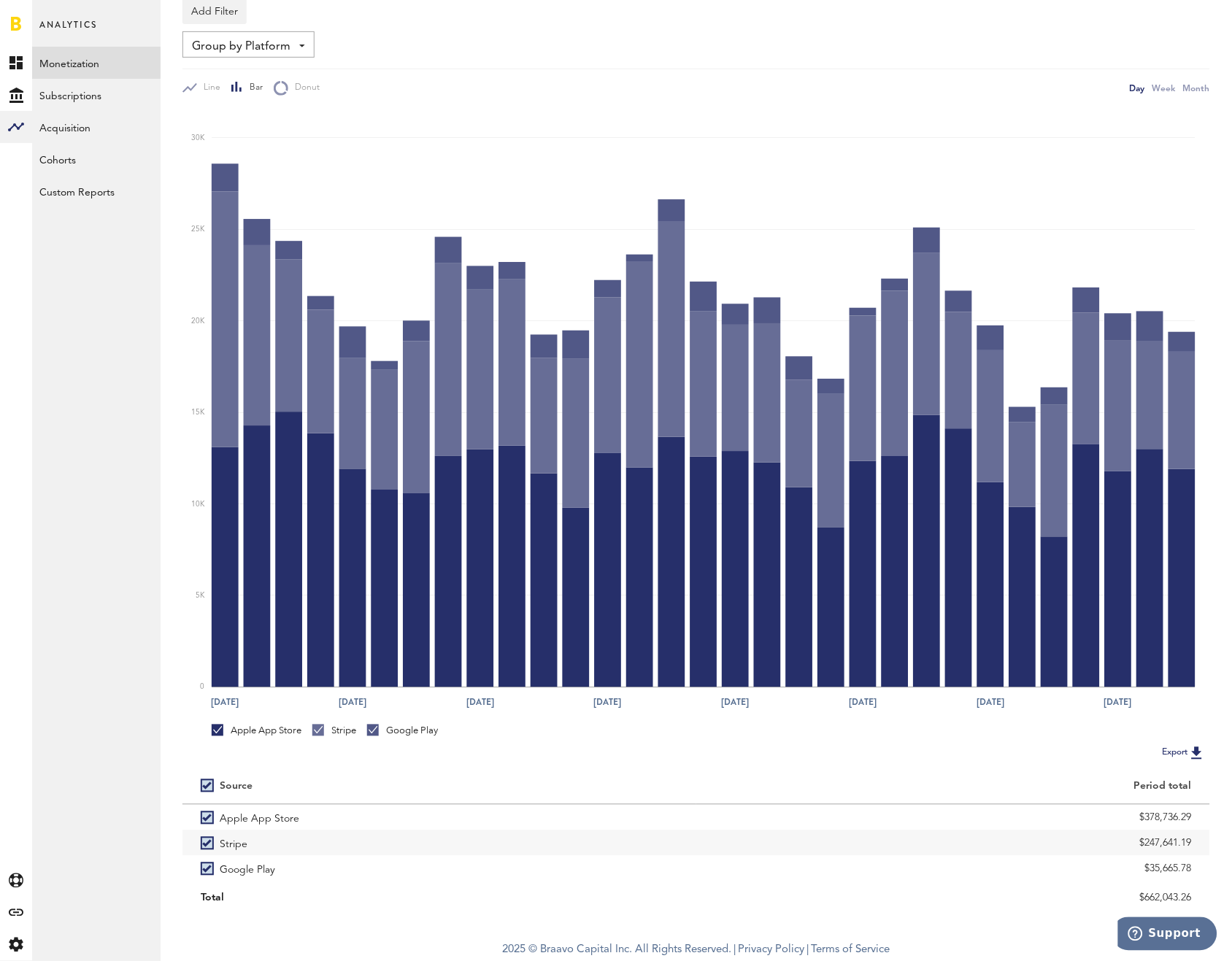
drag, startPoint x: 1139, startPoint y: 894, endPoint x: 1197, endPoint y: 900, distance: 58.3
click at [1197, 900] on div "$662,043.26" at bounding box center [952, 897] width 513 height 25
copy div "$662,043.26"
